Goal: Transaction & Acquisition: Purchase product/service

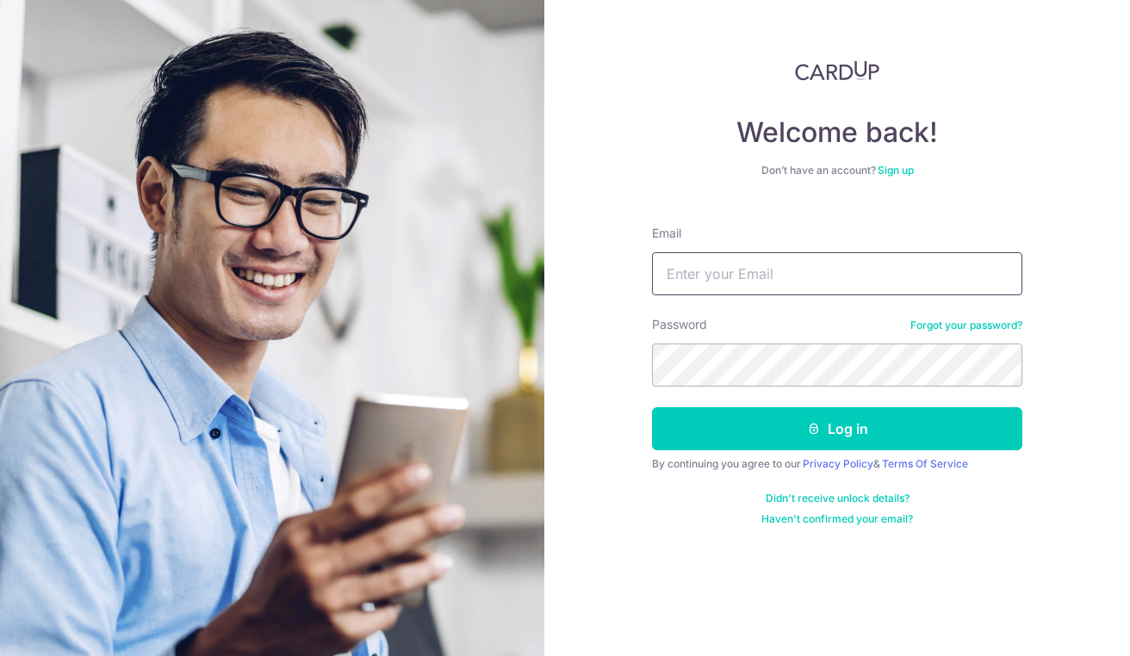
click at [699, 272] on input "Email" at bounding box center [837, 273] width 370 height 43
type input "[EMAIL_ADDRESS][DOMAIN_NAME]"
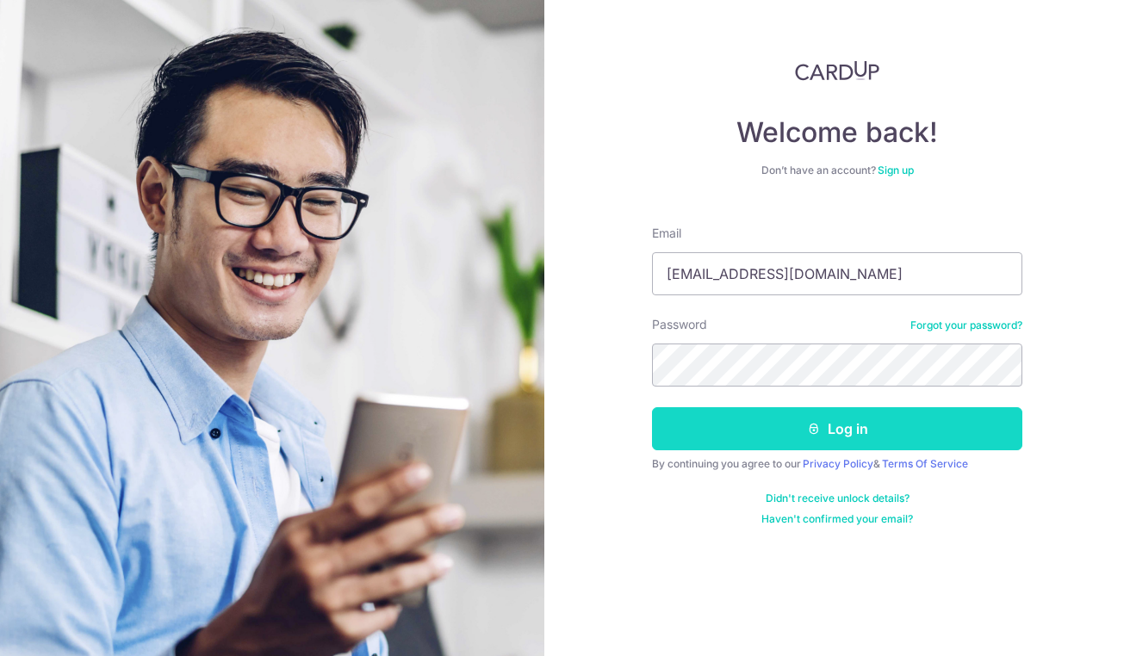
click at [844, 439] on button "Log in" at bounding box center [837, 428] width 370 height 43
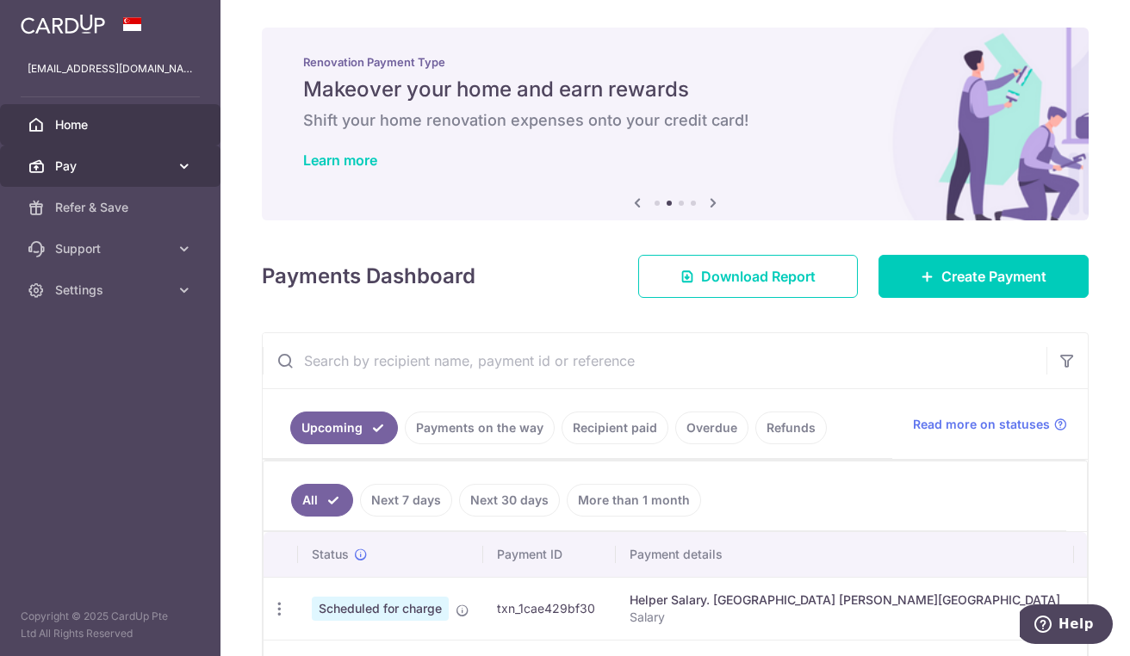
click at [184, 162] on icon at bounding box center [184, 166] width 17 height 17
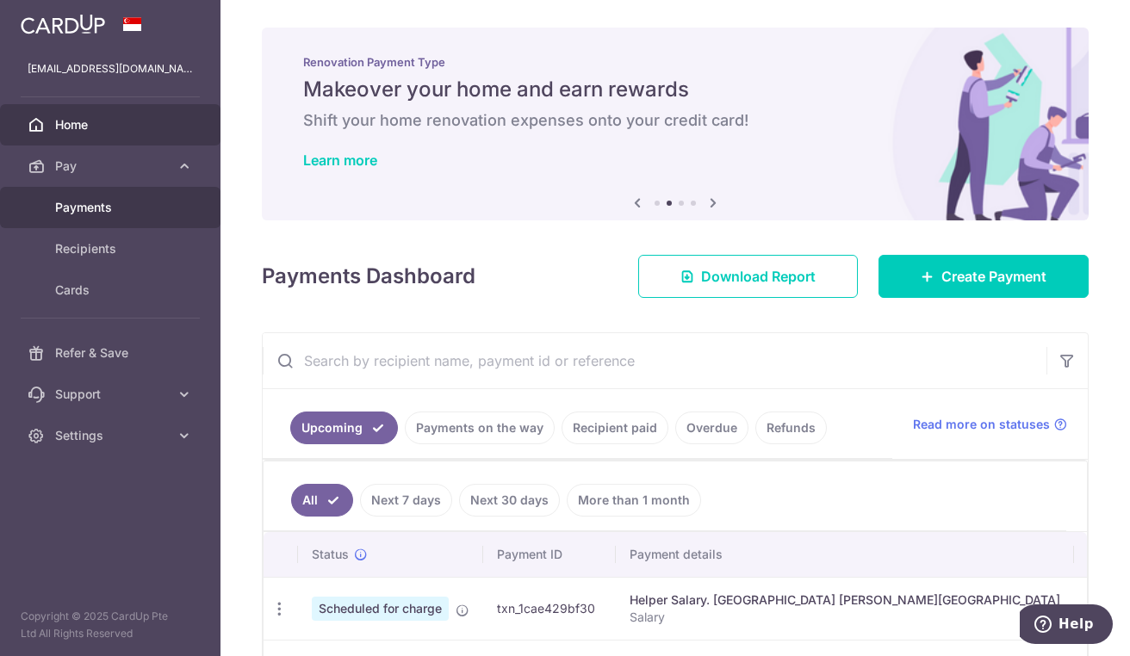
click at [105, 204] on span "Payments" at bounding box center [112, 207] width 114 height 17
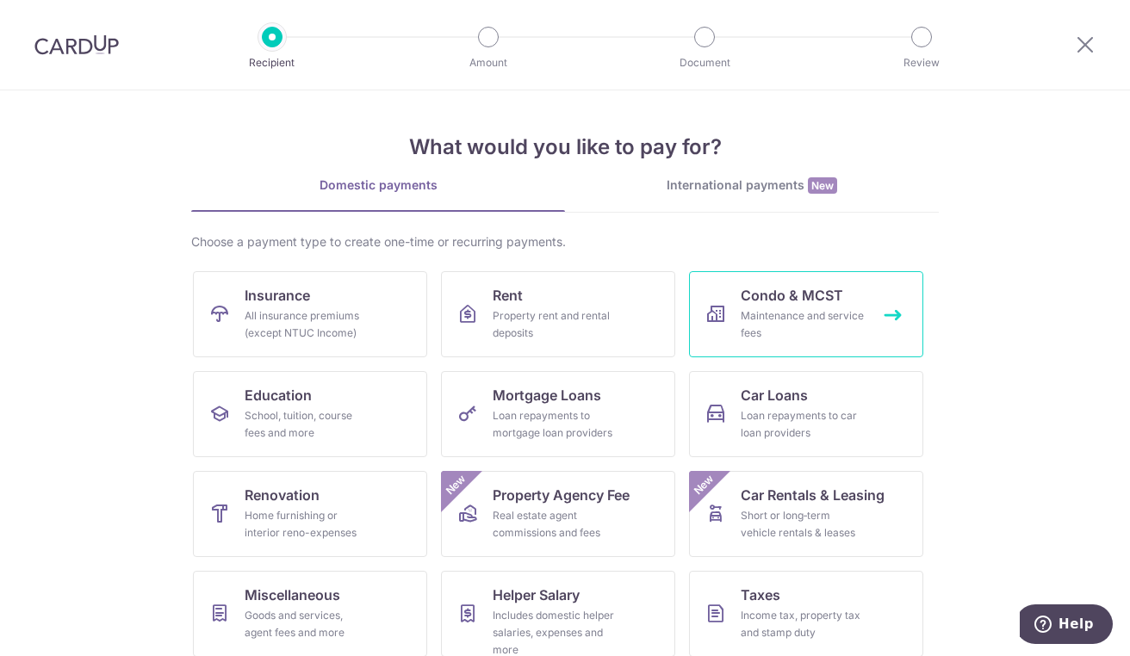
click at [885, 316] on link "Condo & MCST Maintenance and service fees" at bounding box center [806, 314] width 234 height 86
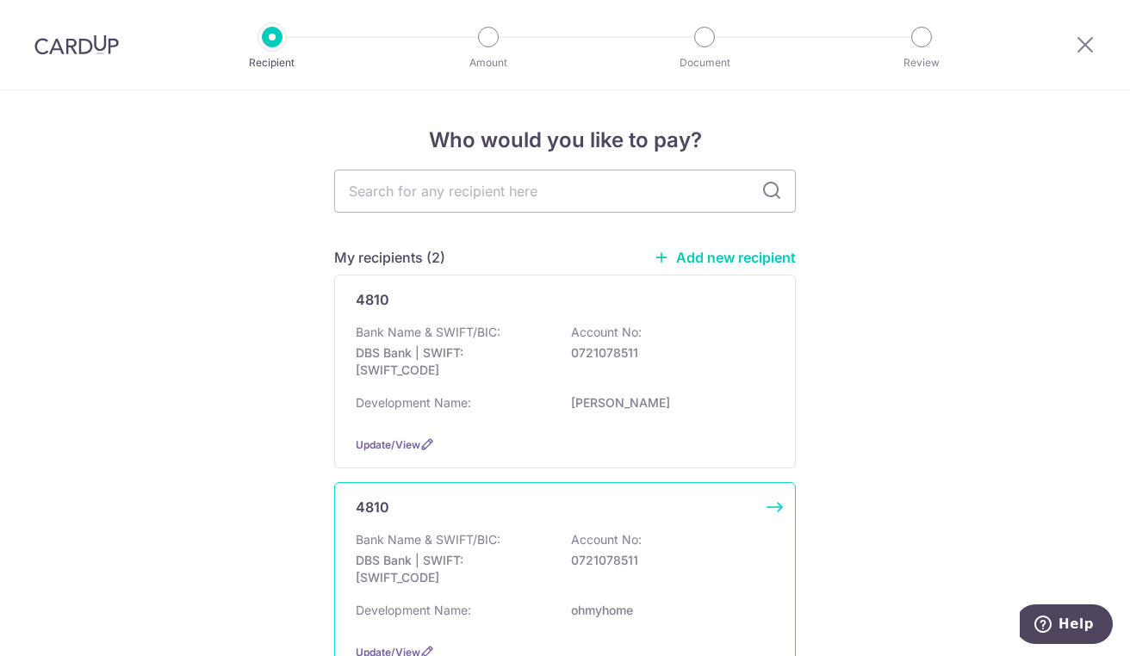
click at [770, 507] on div "4810 Bank Name & SWIFT/BIC: DBS Bank | SWIFT: DBSSSGSGXXX Account No: 072107851…" at bounding box center [565, 579] width 462 height 194
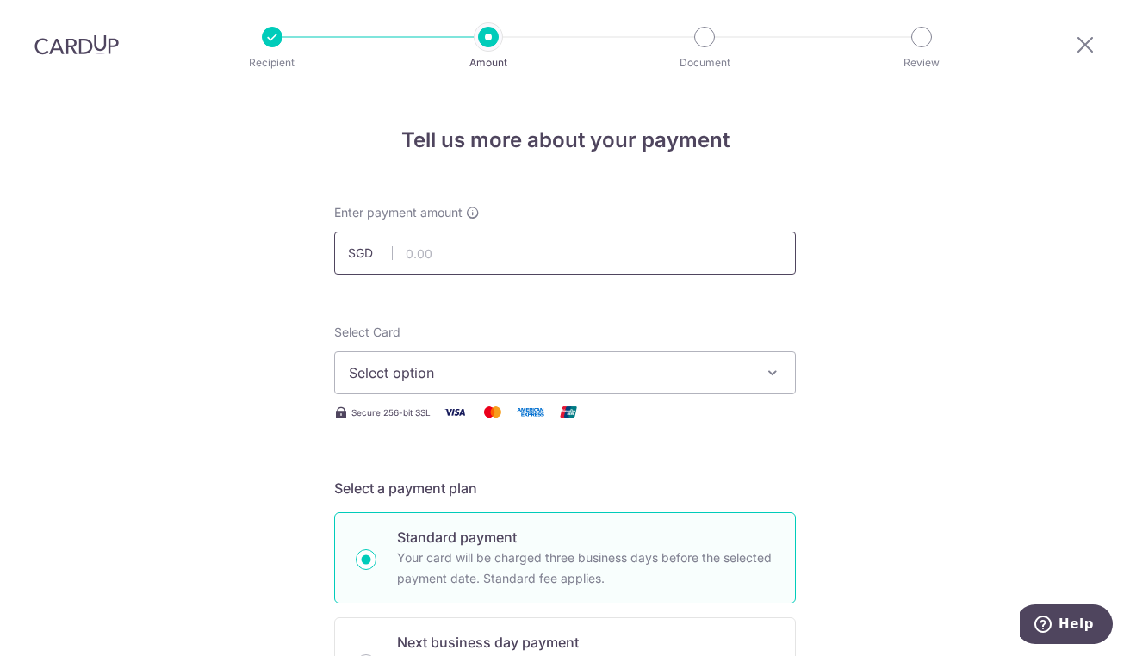
click at [475, 264] on input "text" at bounding box center [565, 253] width 462 height 43
click at [470, 246] on input "1088.91" at bounding box center [565, 253] width 462 height 43
type input "1,088.91"
click at [438, 382] on span "Select option" at bounding box center [549, 373] width 401 height 21
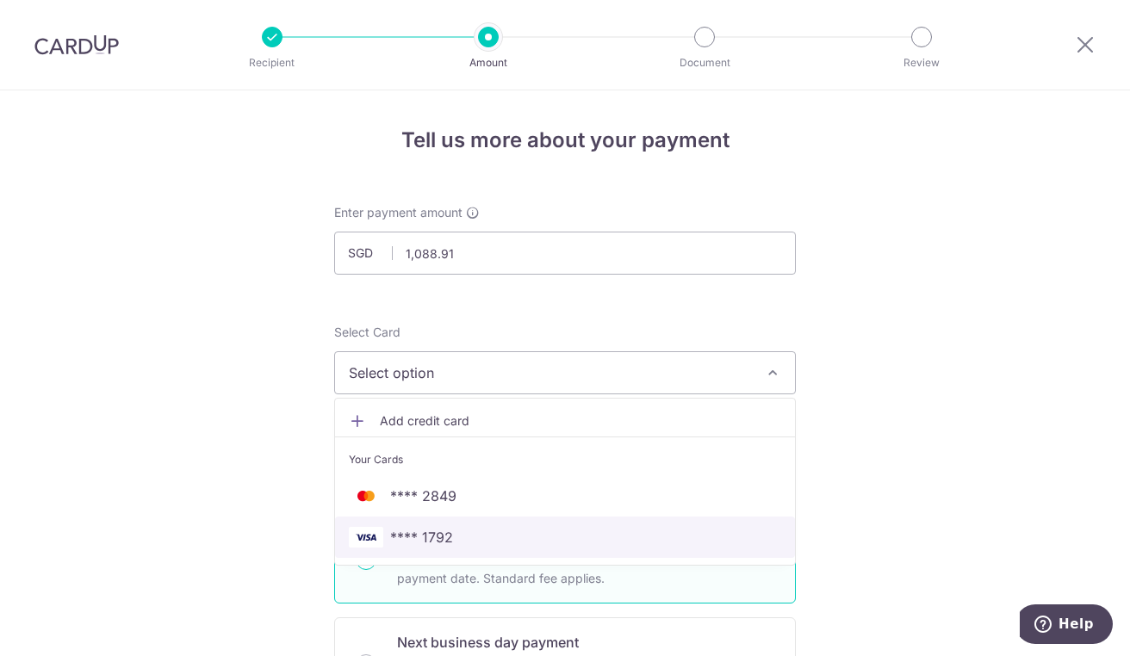
click at [438, 531] on span "**** 1792" at bounding box center [421, 537] width 63 height 21
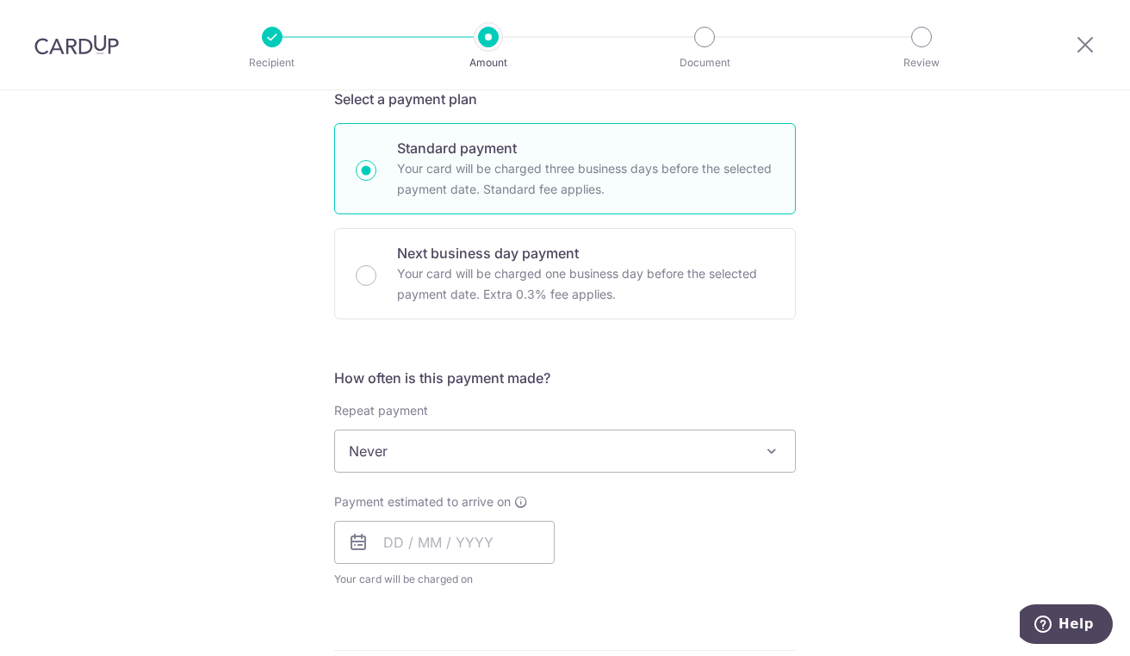
scroll to position [382, 0]
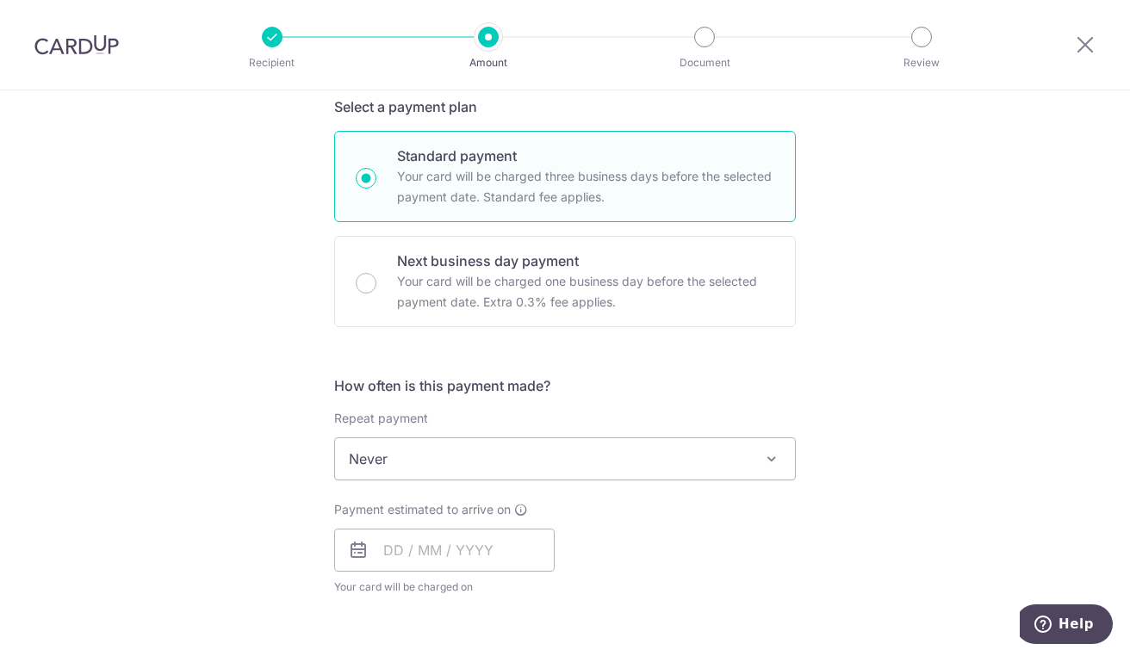
click at [767, 453] on span at bounding box center [771, 459] width 21 height 21
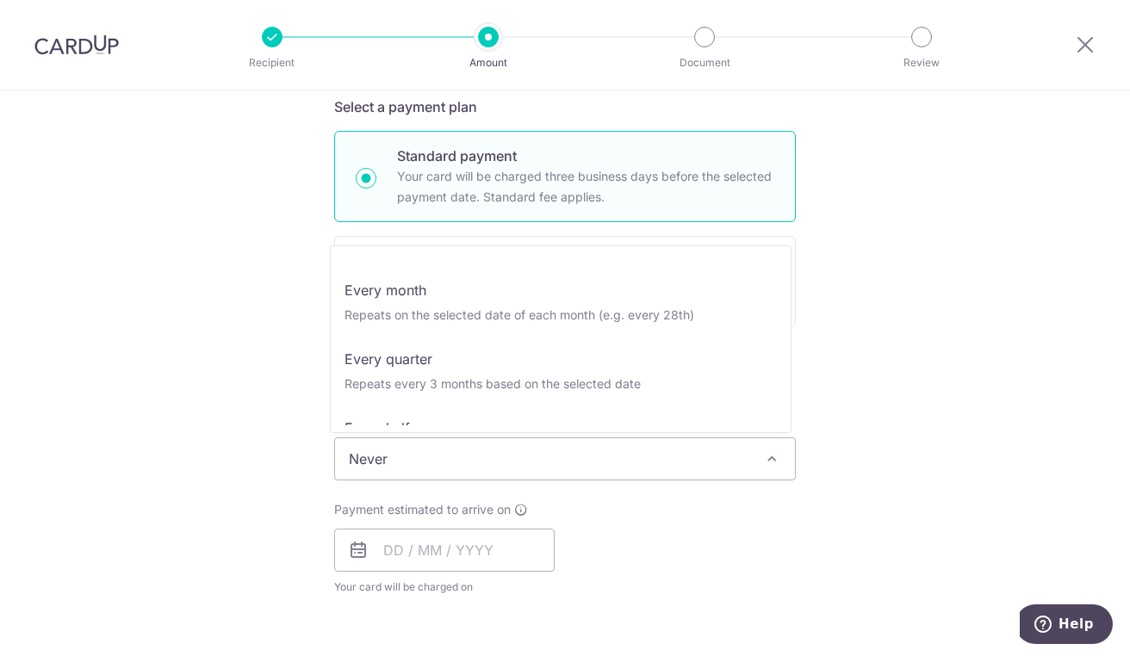
scroll to position [156, 0]
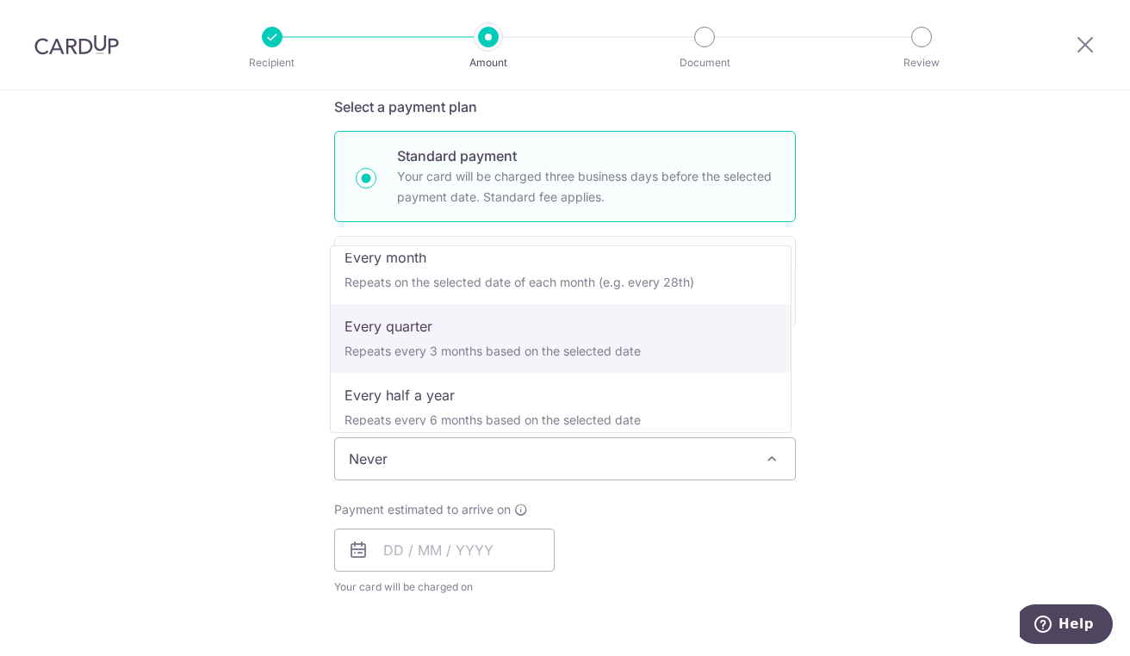
select select "4"
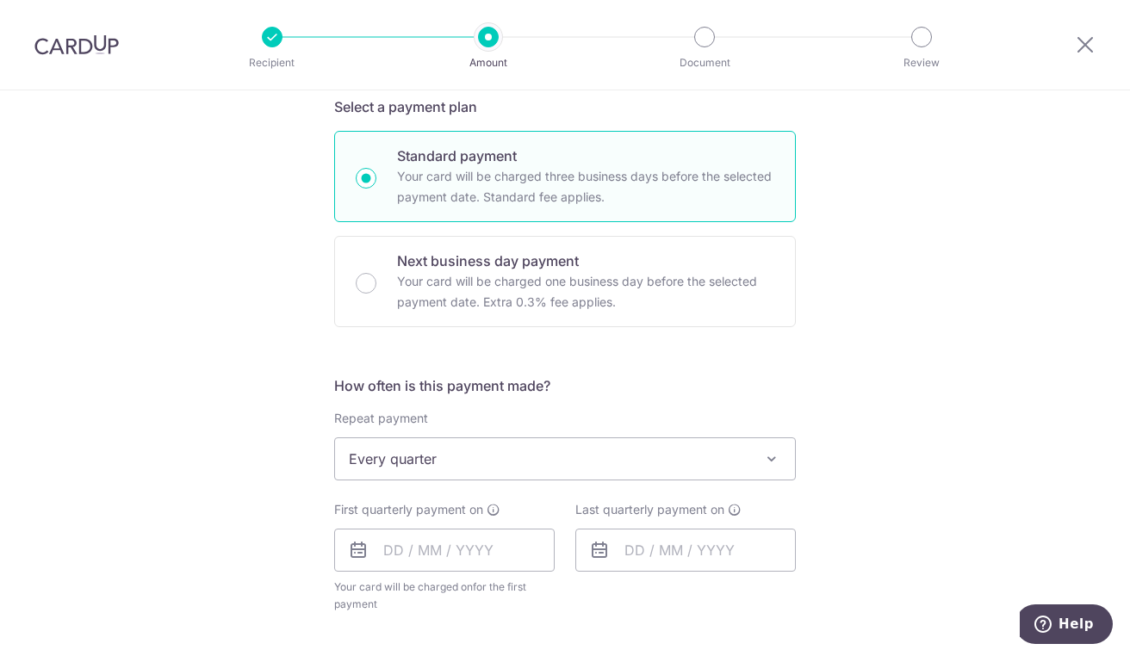
click at [351, 547] on icon at bounding box center [358, 550] width 21 height 21
click at [386, 549] on input "text" at bounding box center [444, 550] width 221 height 43
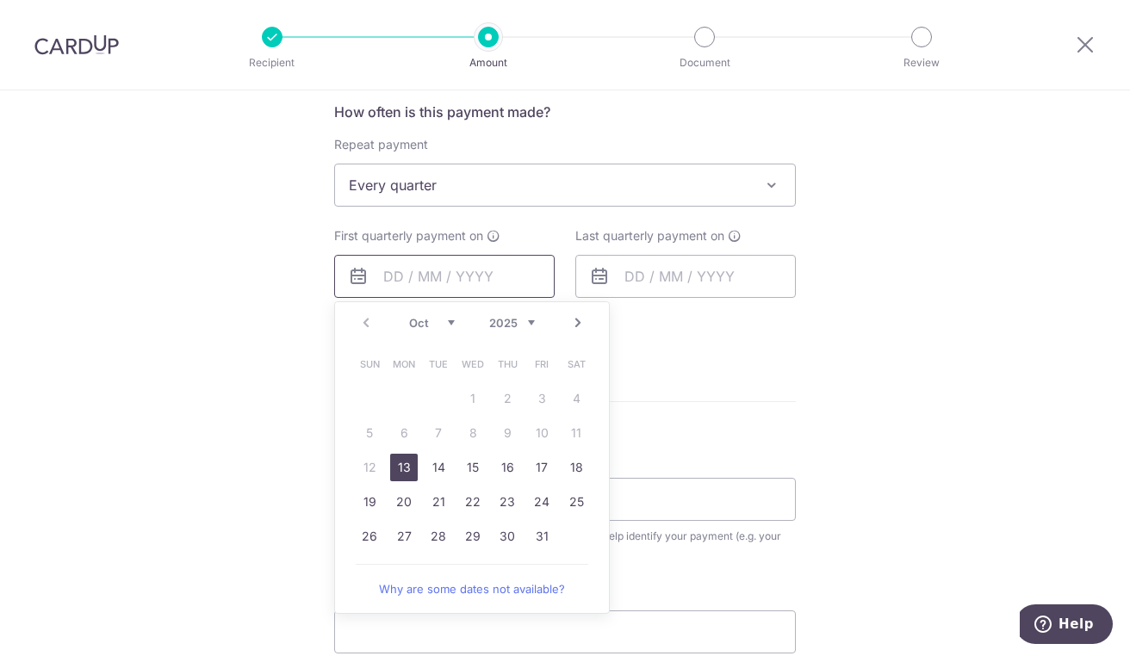
scroll to position [662, 0]
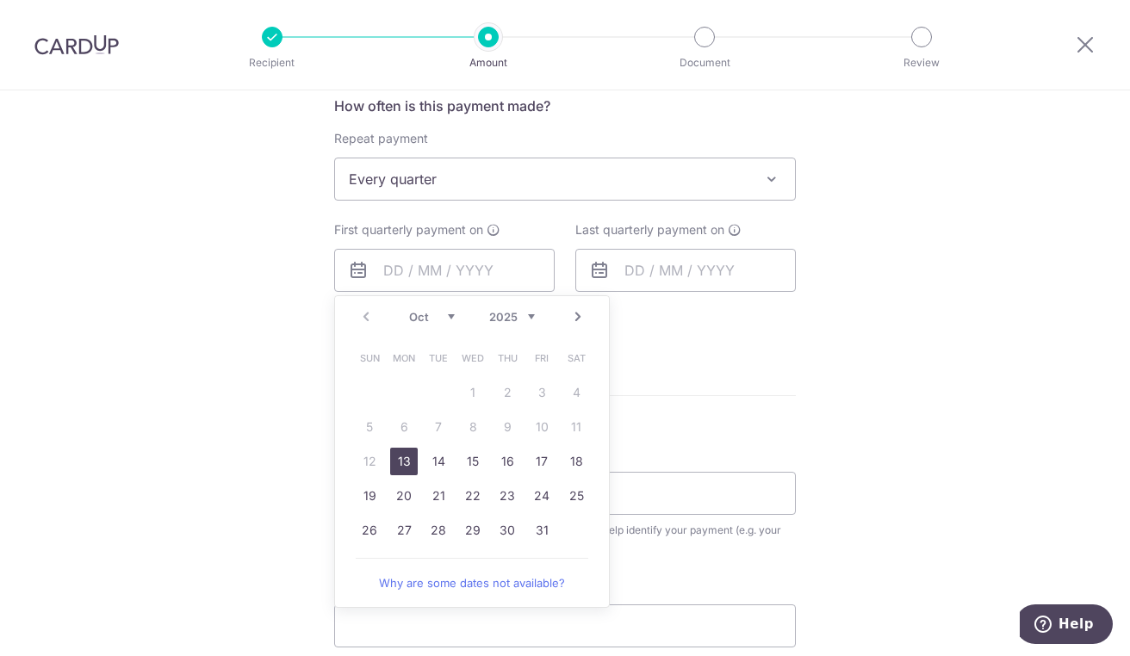
click at [399, 457] on link "13" at bounding box center [404, 462] width 28 height 28
type input "[DATE]"
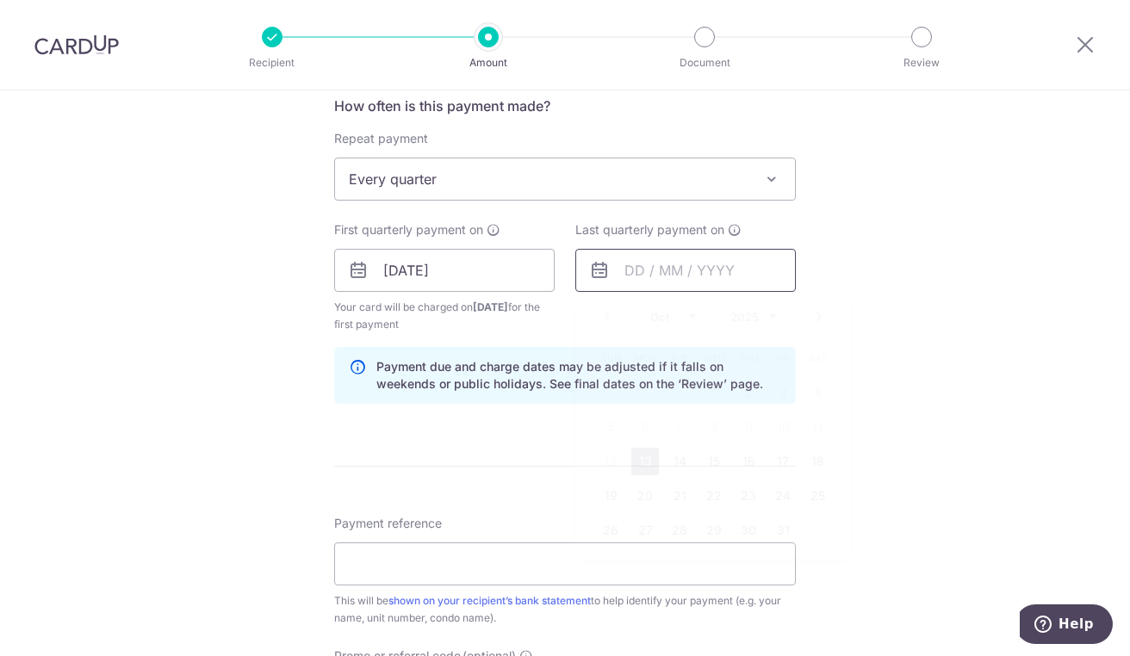
click at [674, 265] on input "text" at bounding box center [685, 270] width 221 height 43
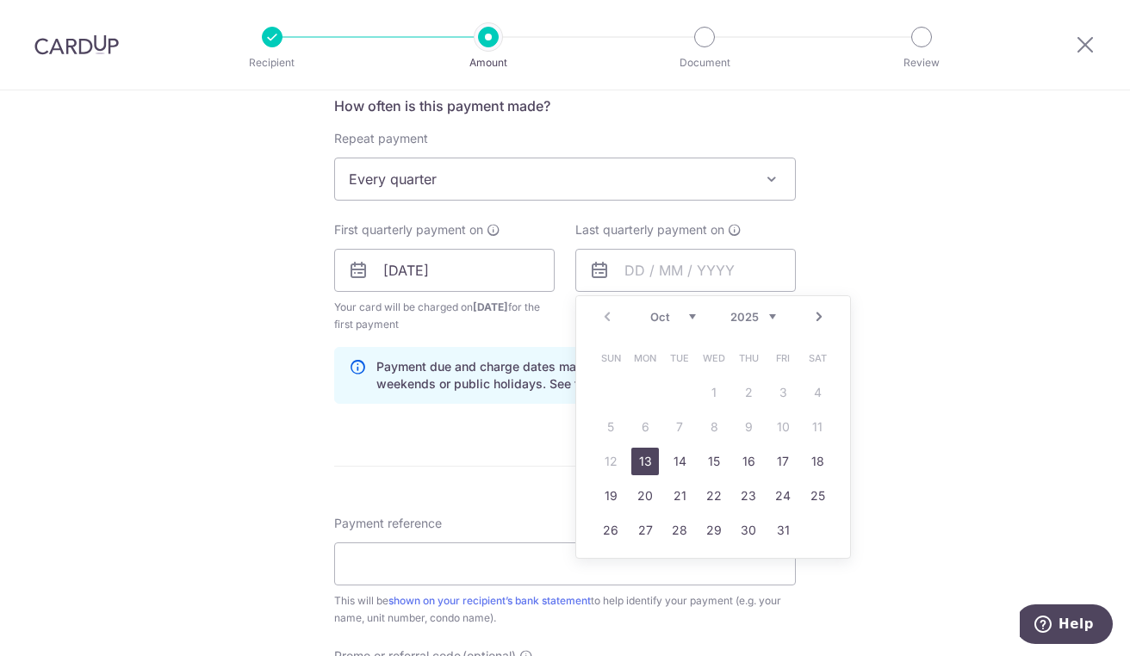
click at [760, 317] on select "2025 2026 2027 2028 2029 2030 2031 2032 2033 2034 2035" at bounding box center [753, 317] width 46 height 14
click at [661, 314] on select "Jan Feb Mar Apr May Jun Jul Aug Sep Oct Nov Dec" at bounding box center [673, 317] width 46 height 14
click at [675, 424] on link "6" at bounding box center [680, 427] width 28 height 28
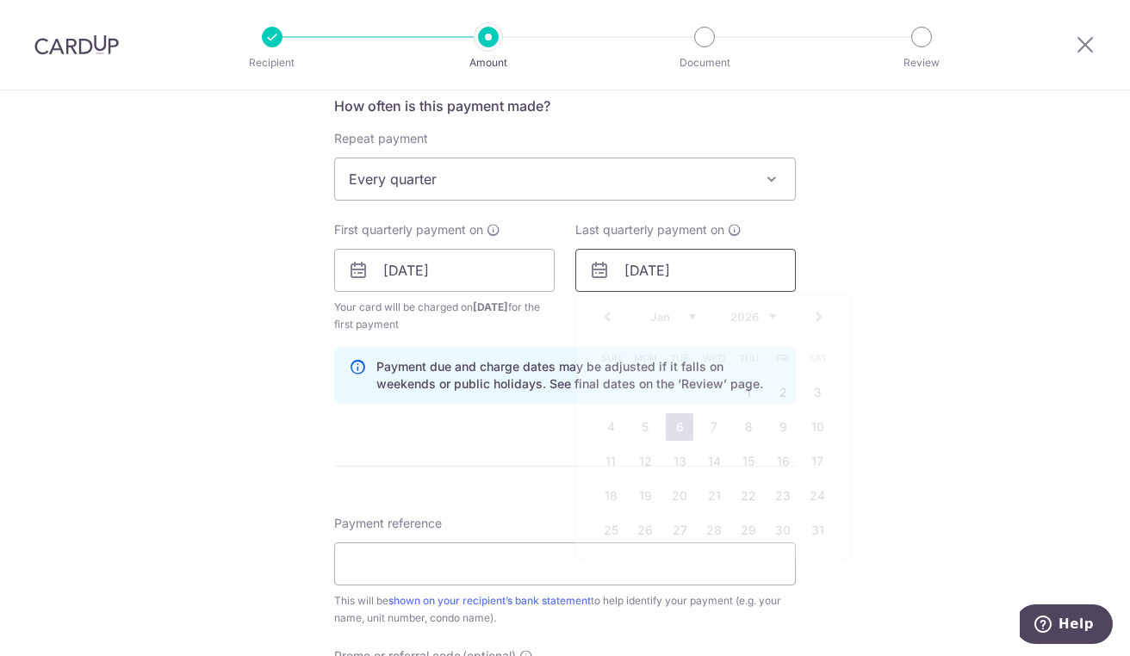
click at [662, 282] on input "06/01/2026" at bounding box center [685, 270] width 221 height 43
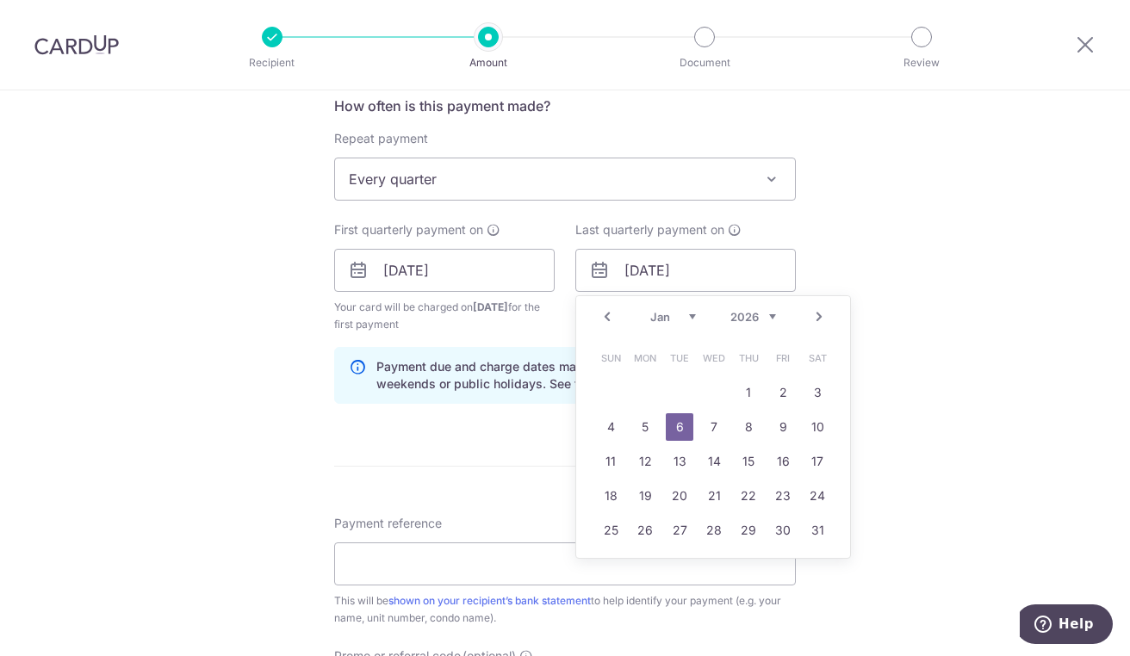
click at [925, 152] on div "Tell us more about your payment Enter payment amount SGD 1,088.91 1088.91 Selec…" at bounding box center [565, 252] width 1130 height 1646
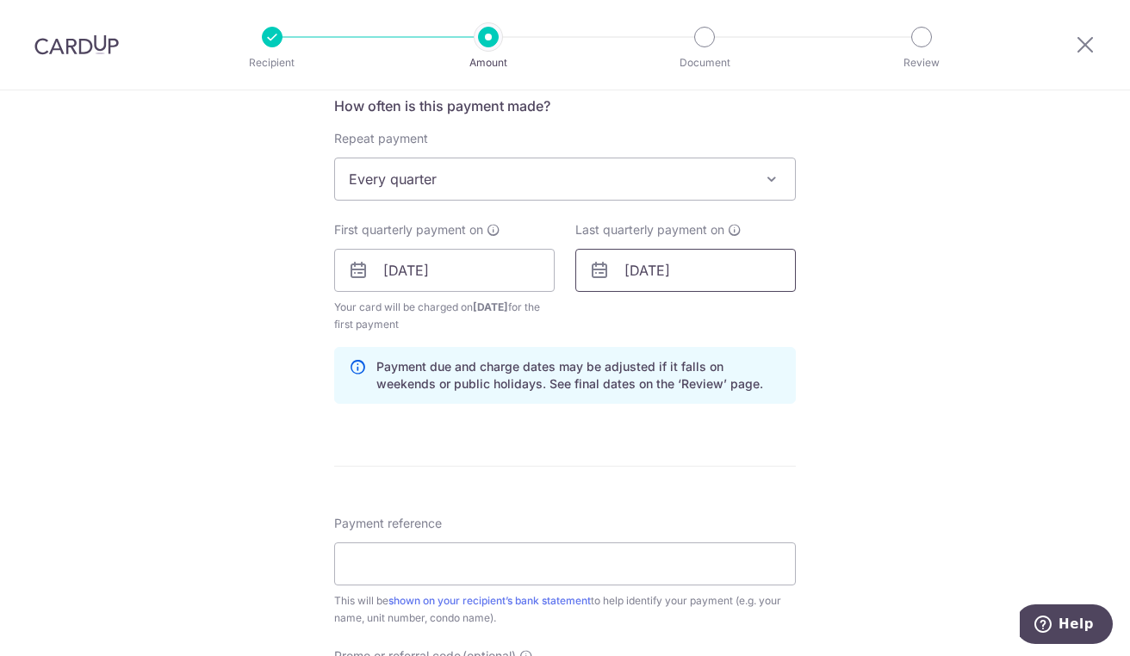
click at [661, 267] on input "06/01/2026" at bounding box center [685, 270] width 221 height 43
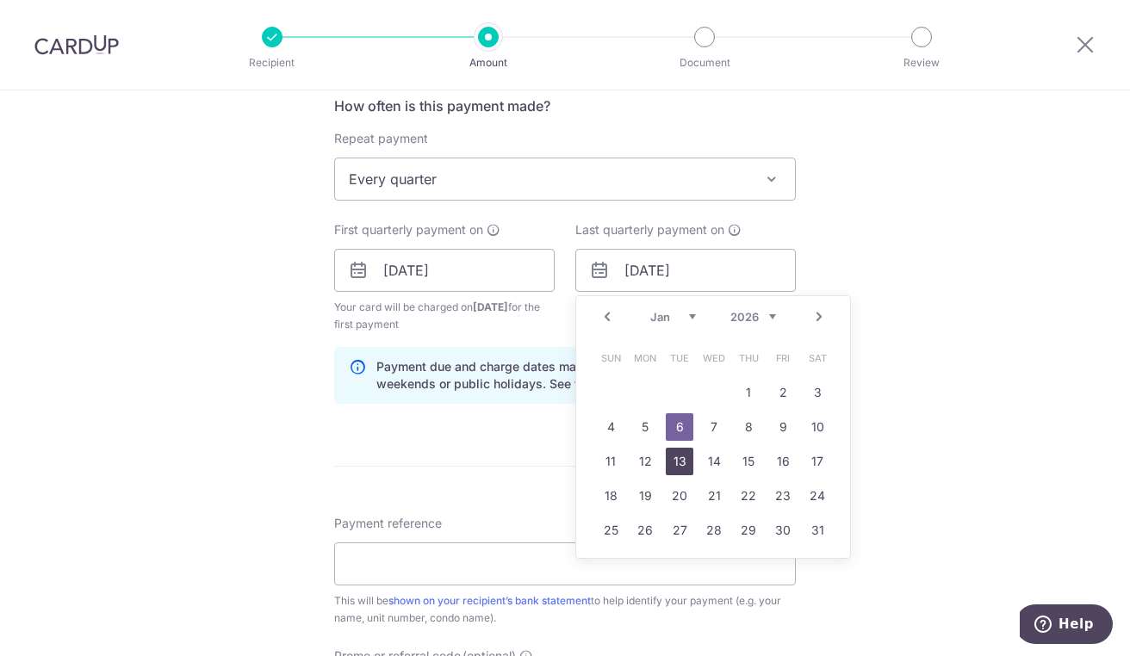
click at [675, 456] on link "13" at bounding box center [680, 462] width 28 height 28
type input "13/01/2026"
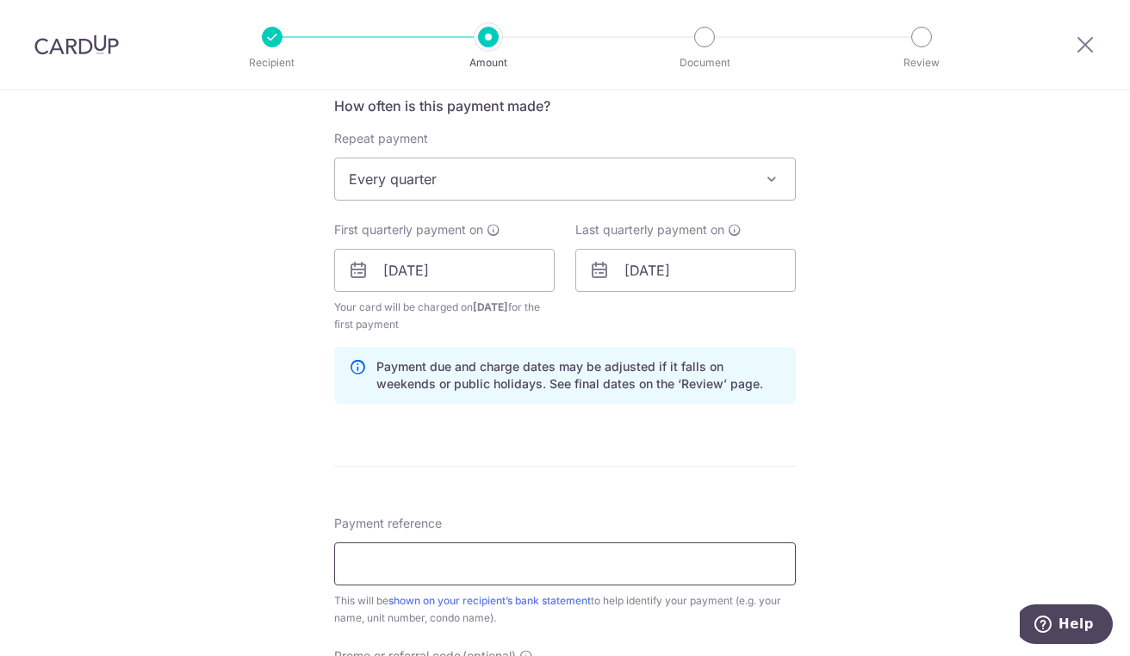
click at [430, 570] on input "Payment reference" at bounding box center [565, 564] width 462 height 43
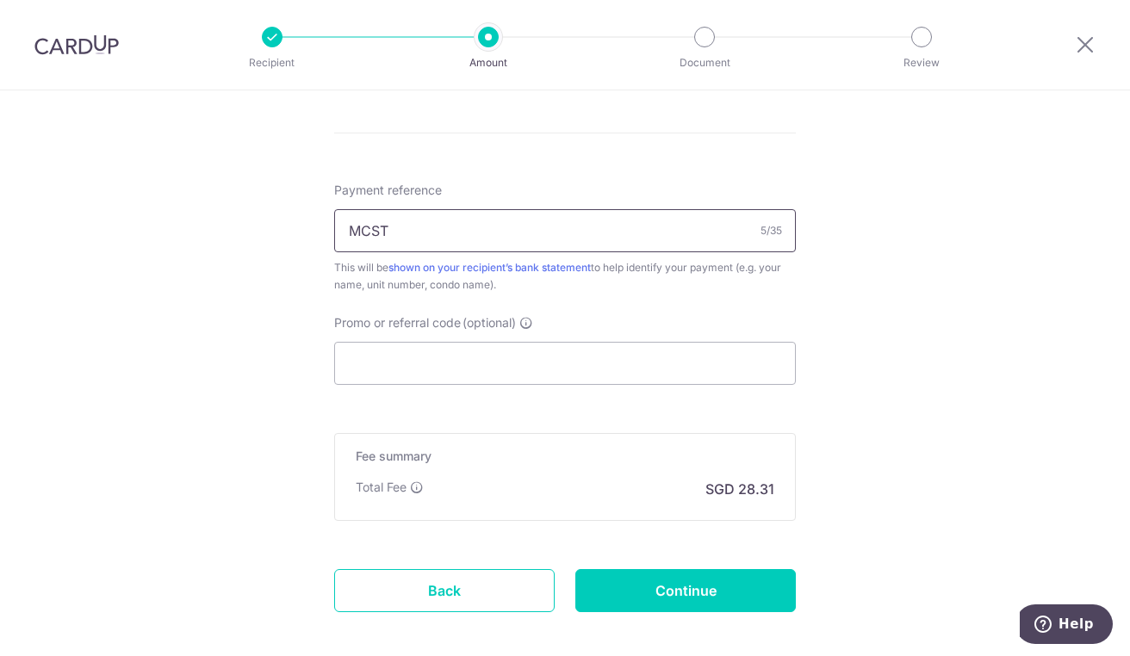
scroll to position [1078, 0]
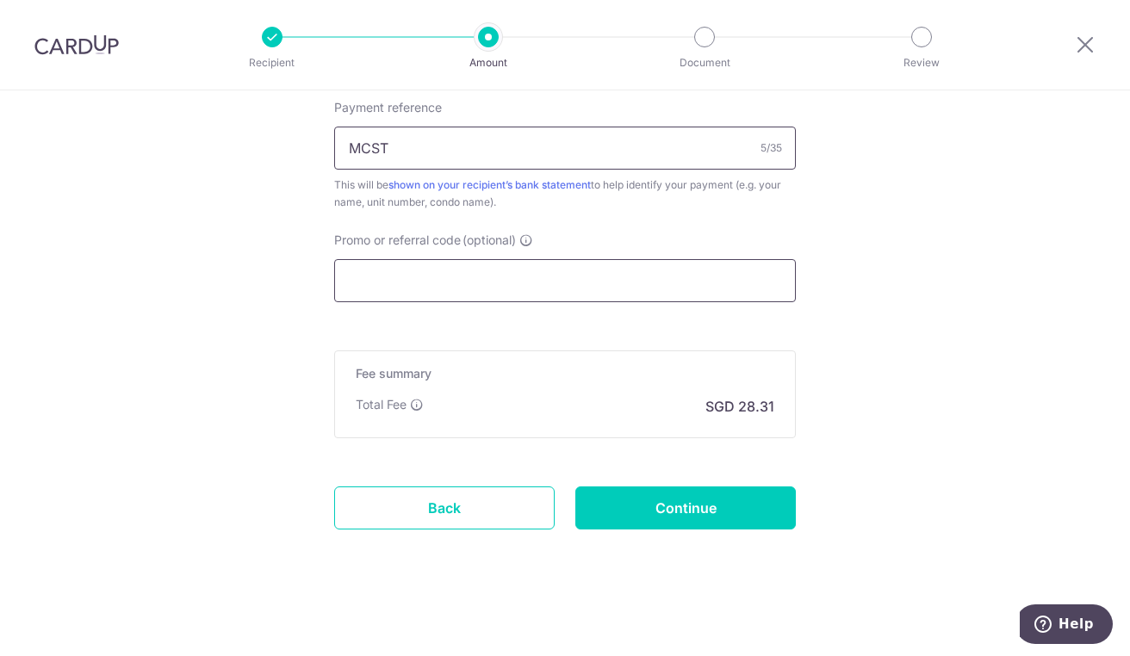
type input "MCST"
click at [631, 279] on input "Promo or referral code (optional)" at bounding box center [565, 280] width 462 height 43
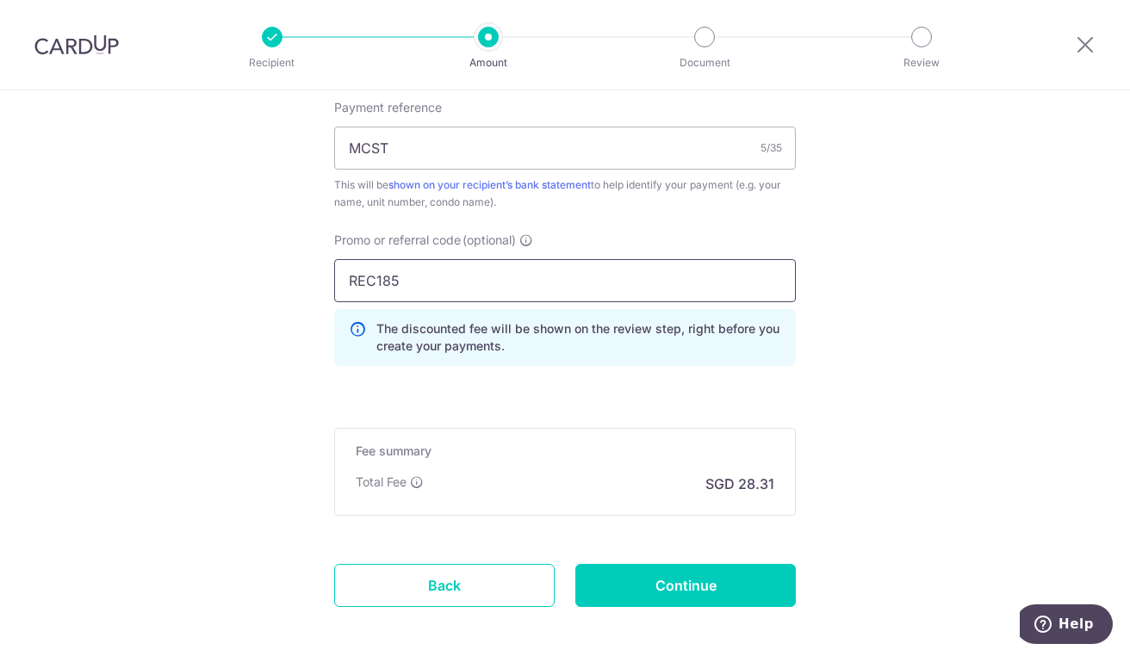
type input "REC185"
click at [699, 589] on input "Continue" at bounding box center [685, 585] width 221 height 43
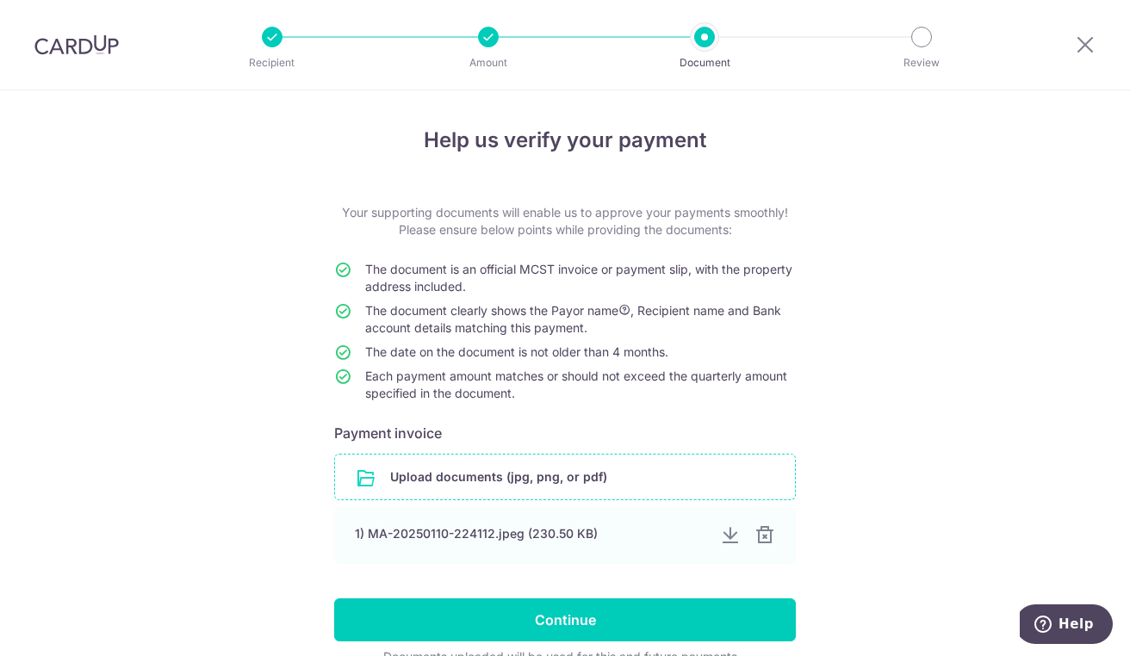
click at [476, 465] on input "file" at bounding box center [565, 477] width 460 height 45
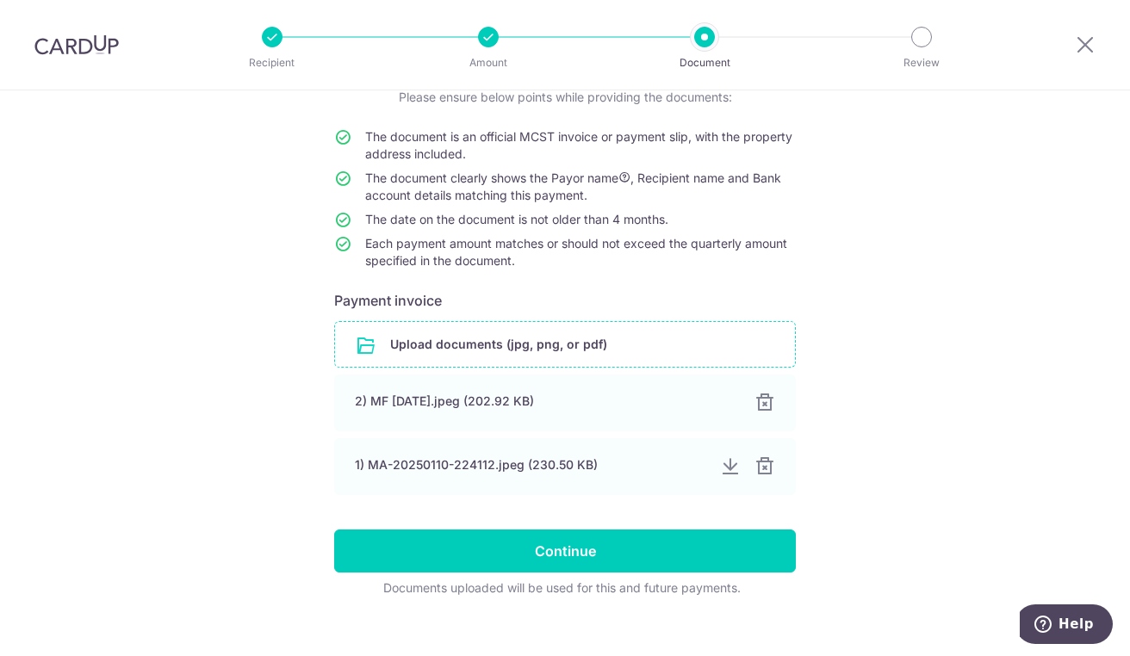
scroll to position [153, 0]
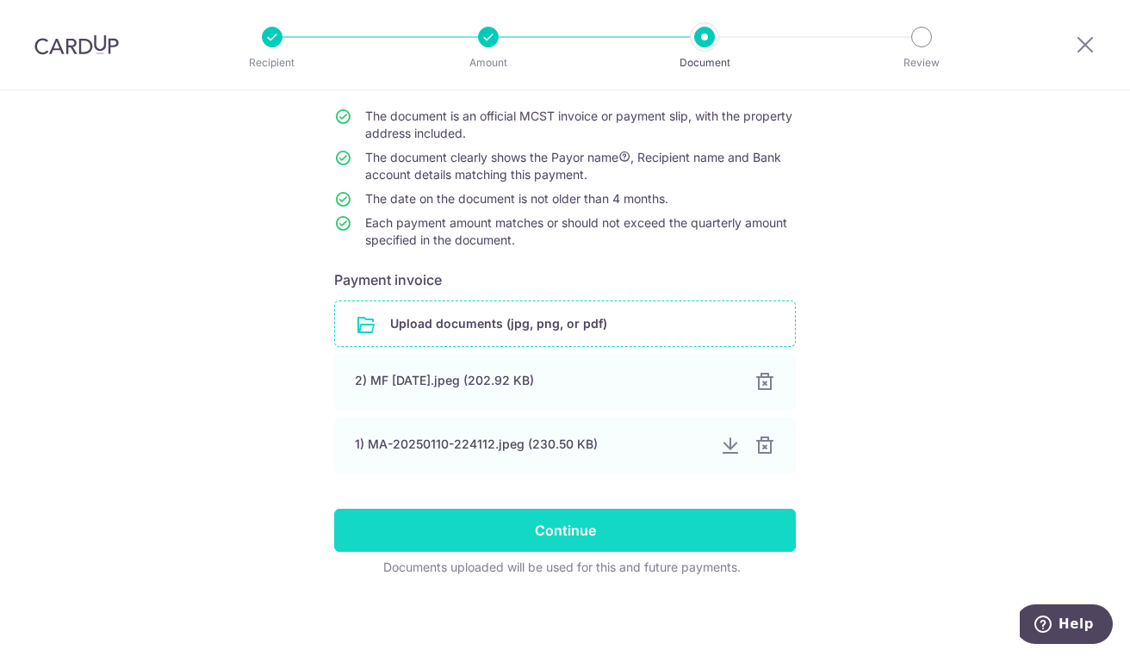
click at [577, 531] on input "Continue" at bounding box center [565, 530] width 462 height 43
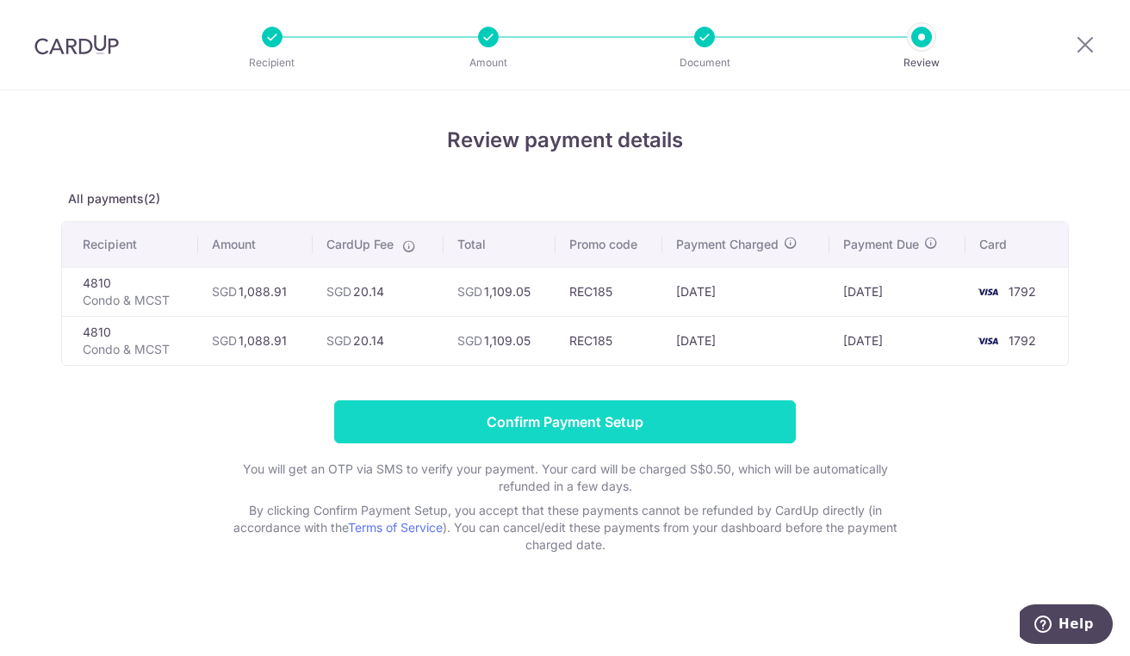
click at [584, 425] on input "Confirm Payment Setup" at bounding box center [565, 422] width 462 height 43
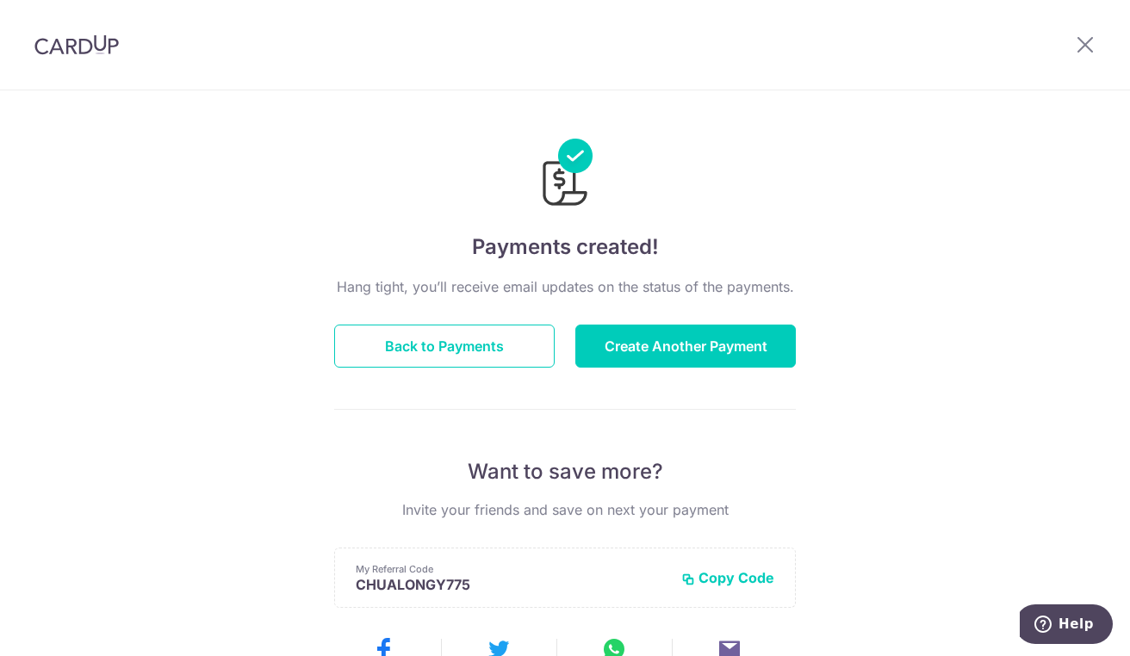
click at [279, 225] on div "Payments created! Hang tight, you’ll receive email updates on the status of the…" at bounding box center [565, 550] width 1130 height 920
click at [373, 350] on button "Back to Payments" at bounding box center [444, 346] width 221 height 43
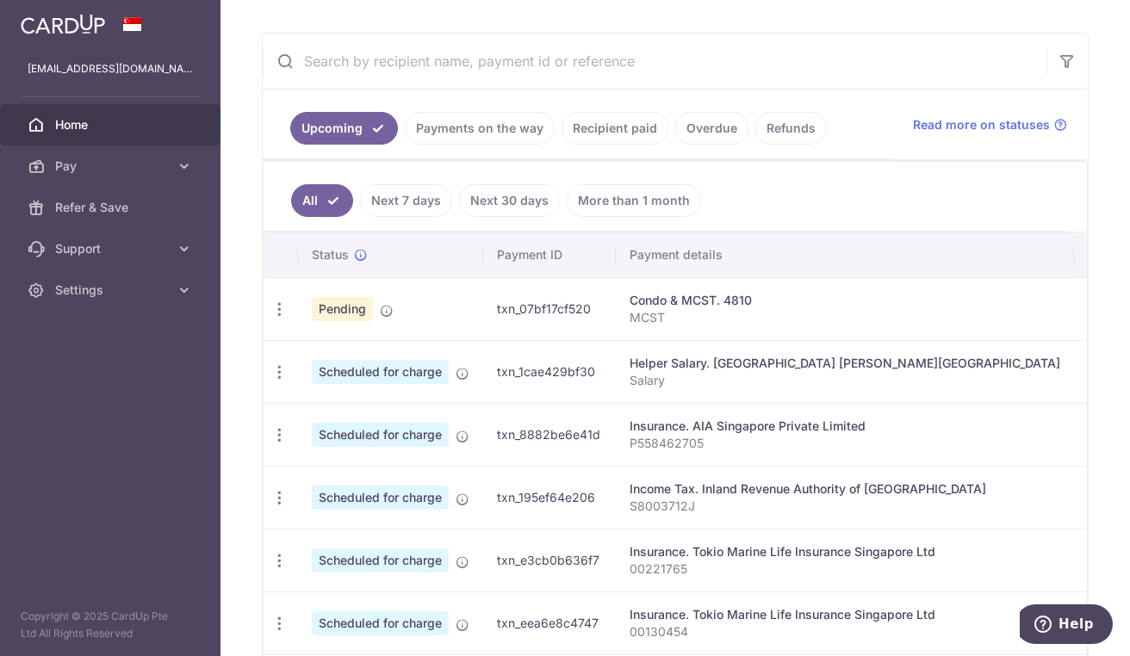
scroll to position [298, 0]
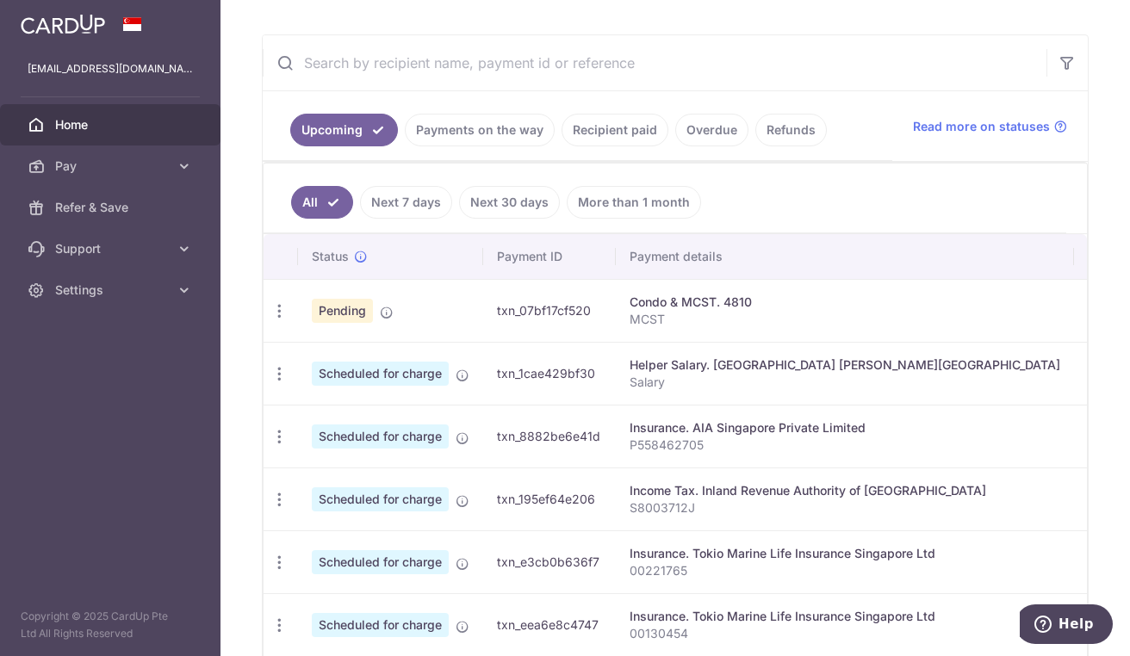
click at [922, 311] on p "MCST" at bounding box center [845, 319] width 431 height 17
click at [684, 311] on p "MCST" at bounding box center [845, 319] width 431 height 17
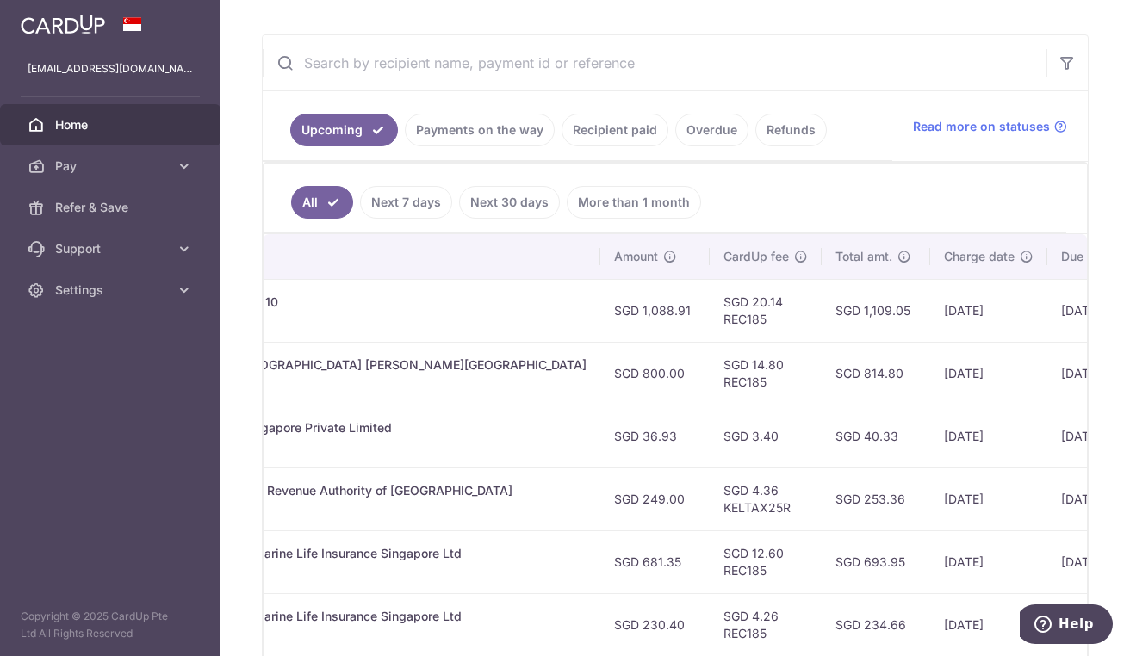
scroll to position [0, 535]
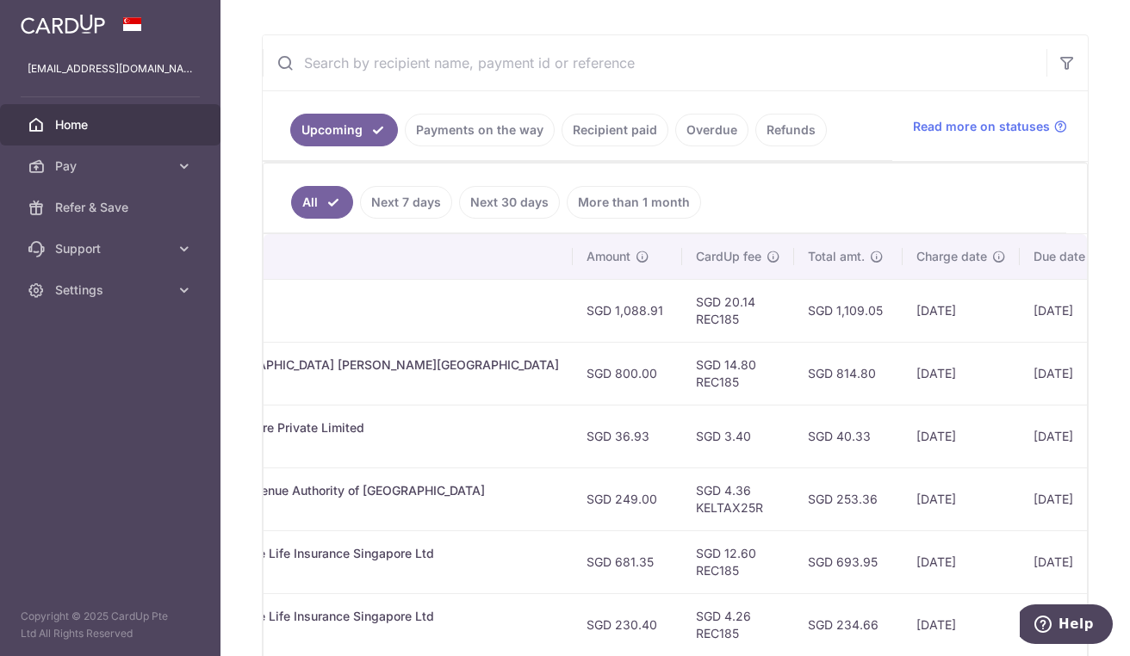
click at [794, 312] on td "SGD 1,109.05" at bounding box center [848, 310] width 109 height 63
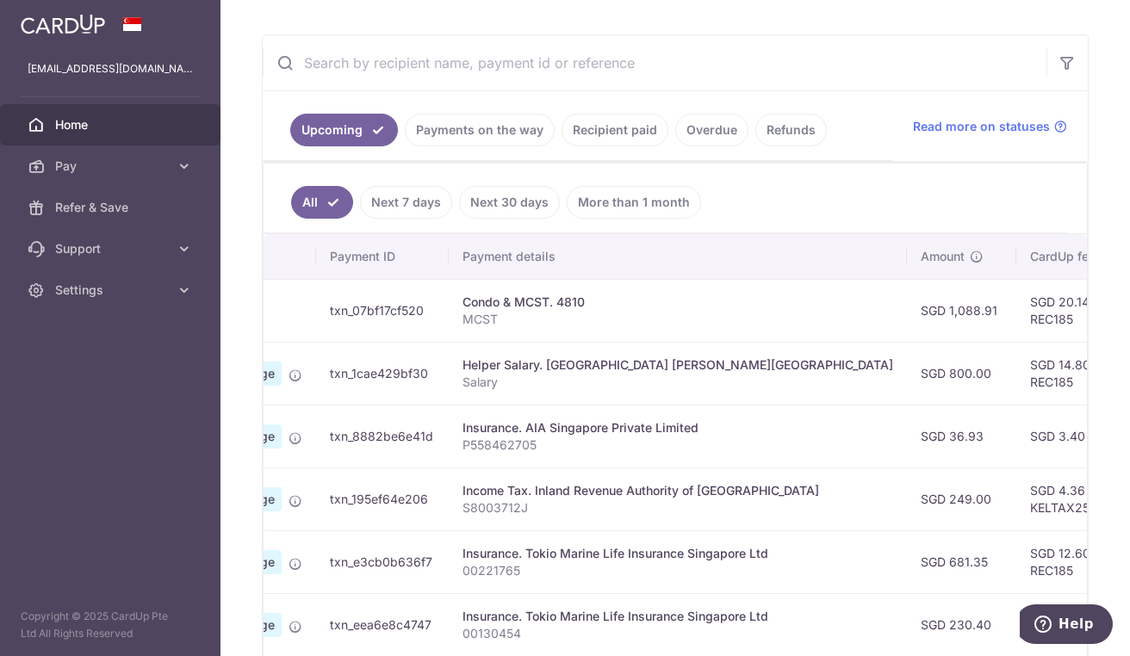
scroll to position [0, 0]
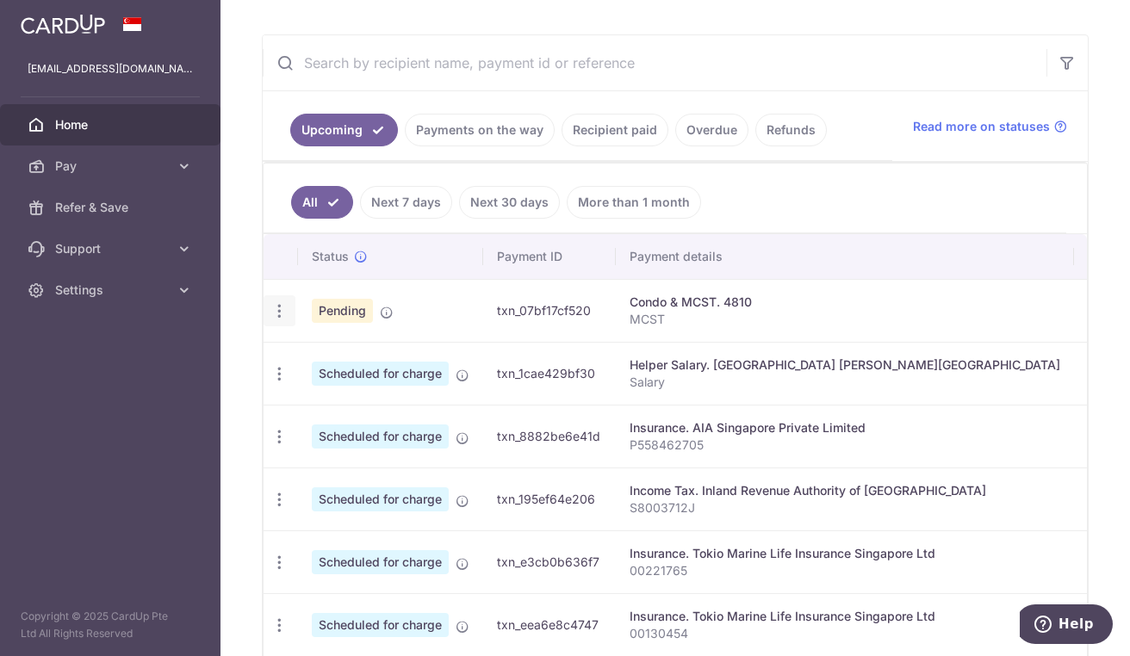
click at [283, 311] on icon "button" at bounding box center [279, 311] width 18 height 18
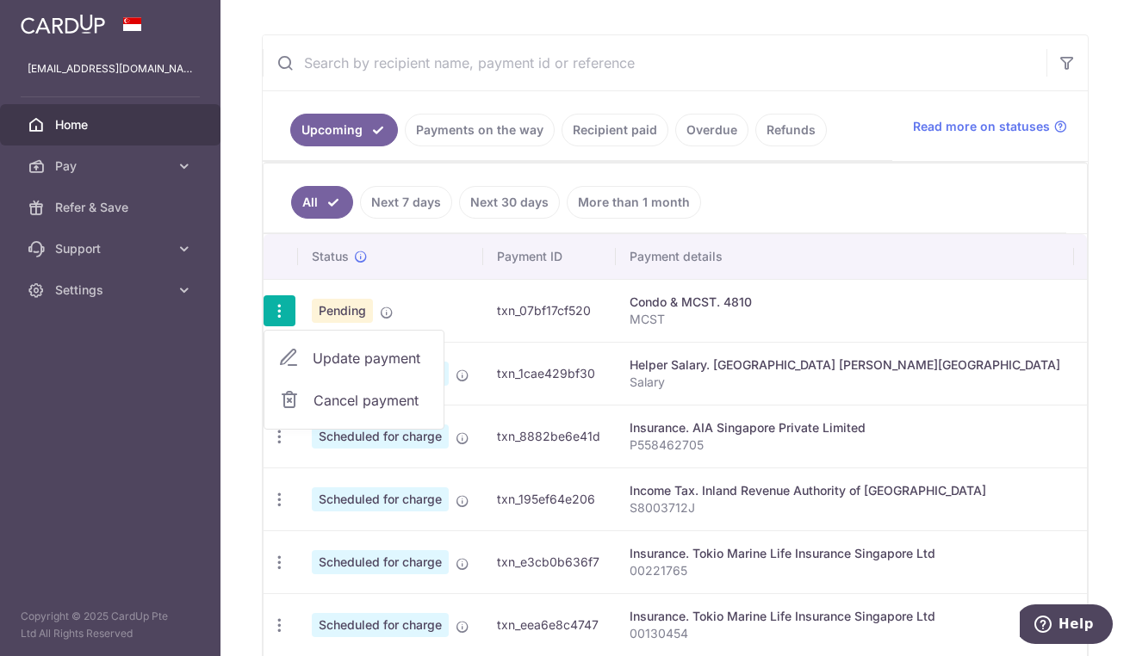
click at [392, 306] on icon at bounding box center [387, 313] width 14 height 14
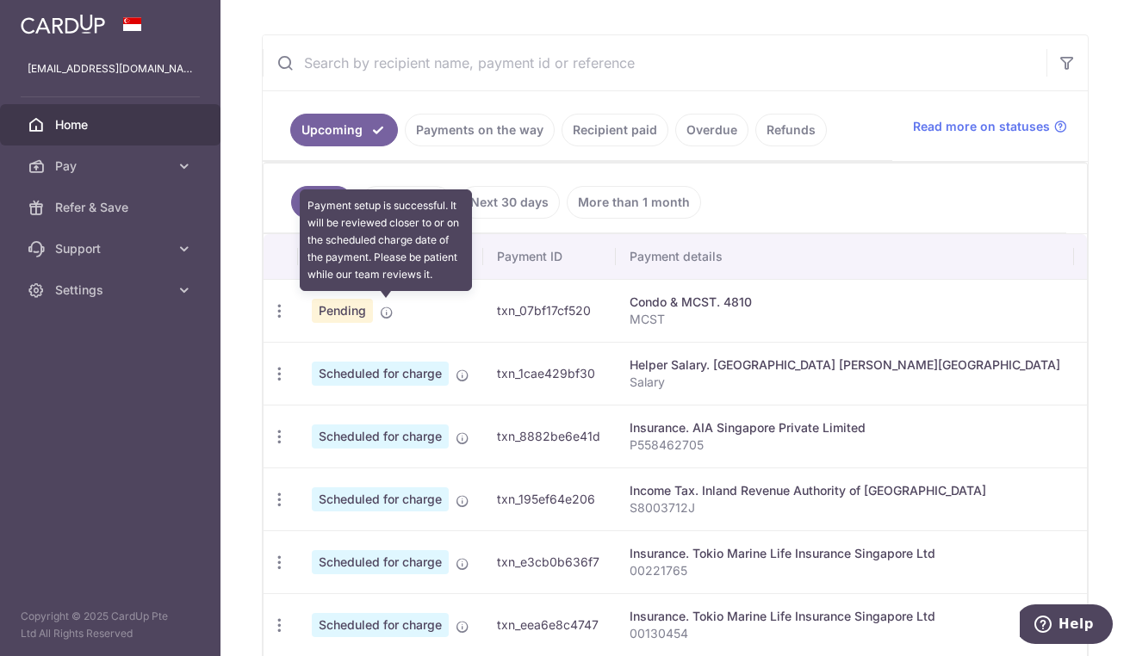
click at [388, 313] on icon at bounding box center [387, 313] width 14 height 14
click at [281, 313] on icon "button" at bounding box center [279, 311] width 18 height 18
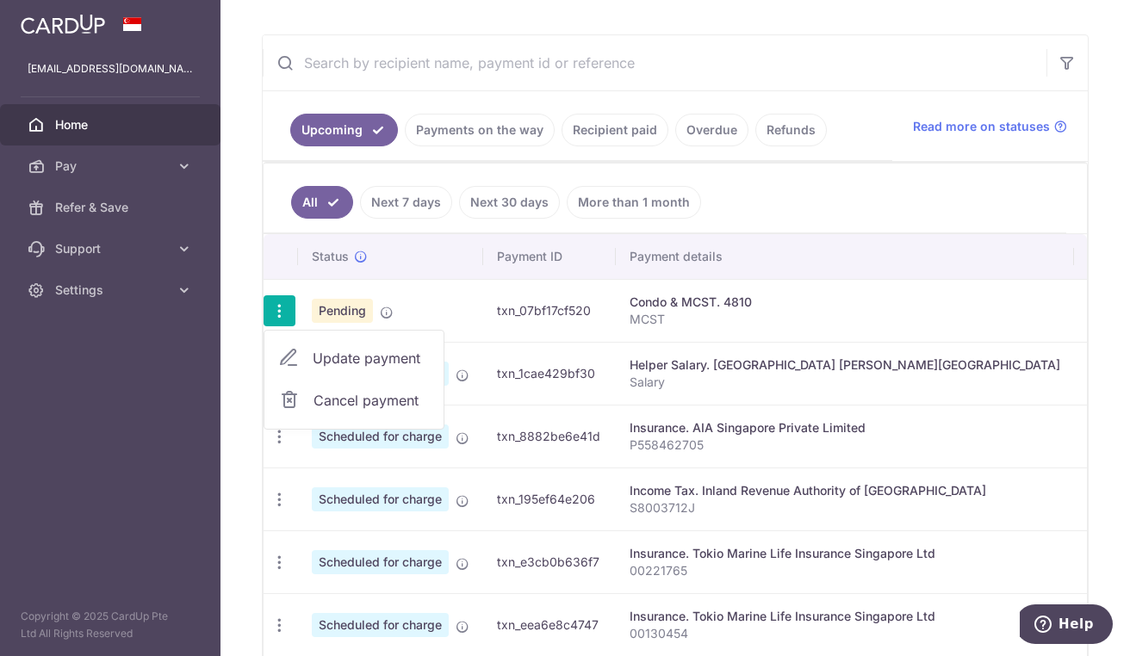
click at [383, 358] on span "Update payment" at bounding box center [371, 358] width 117 height 21
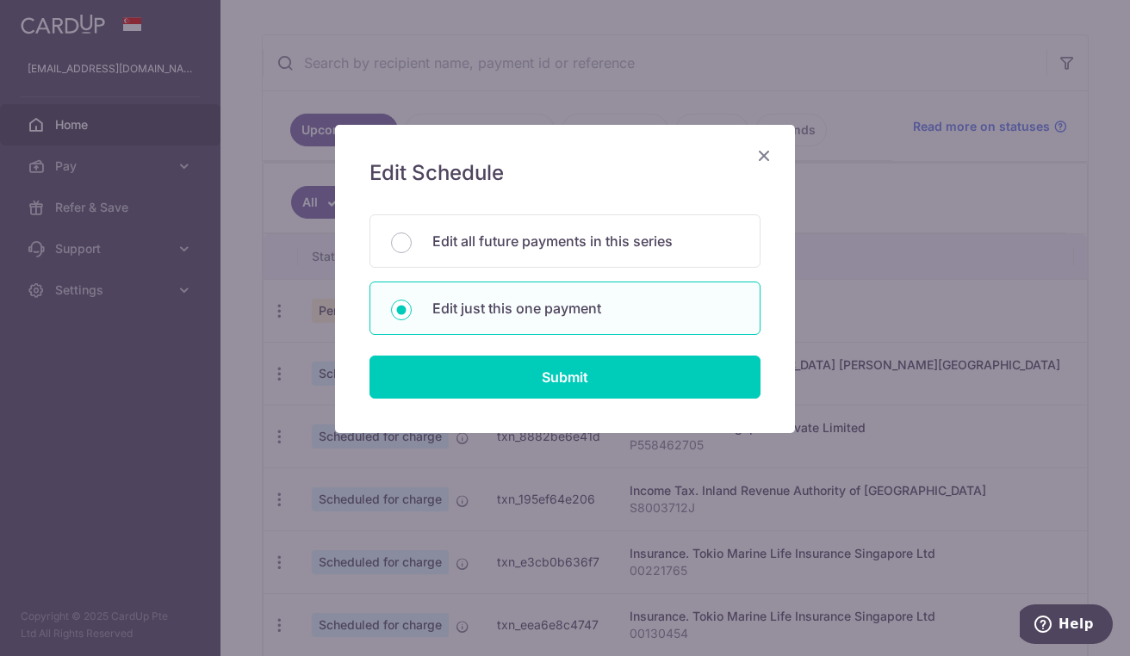
click at [765, 152] on icon "Close" at bounding box center [764, 156] width 21 height 22
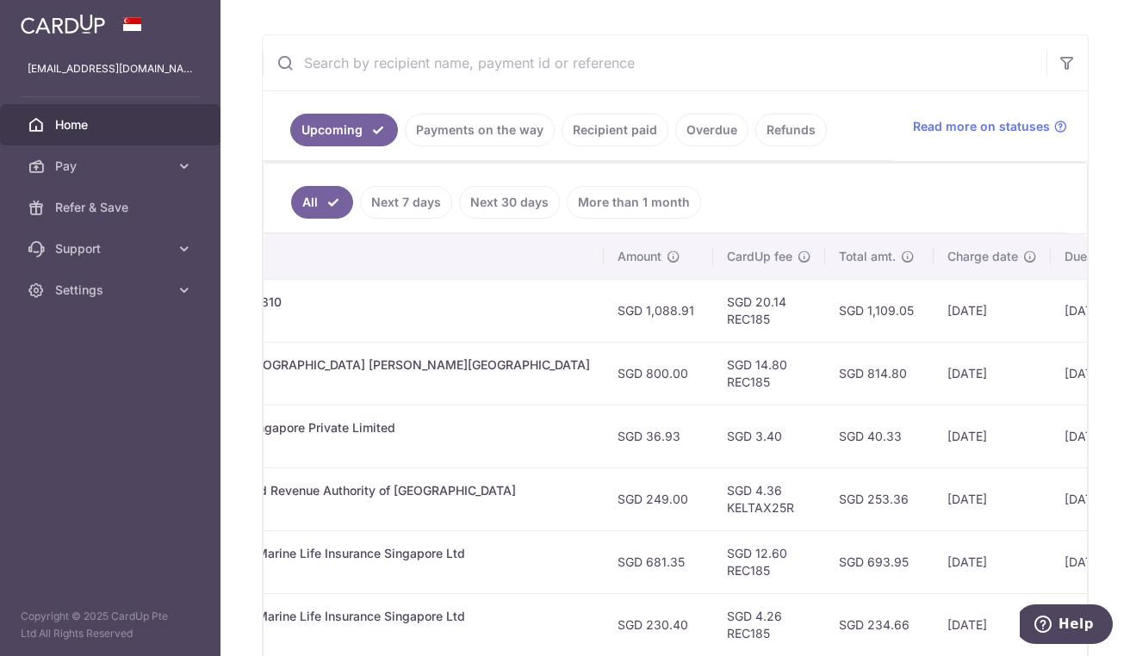
scroll to position [0, 535]
